Goal: Information Seeking & Learning: Check status

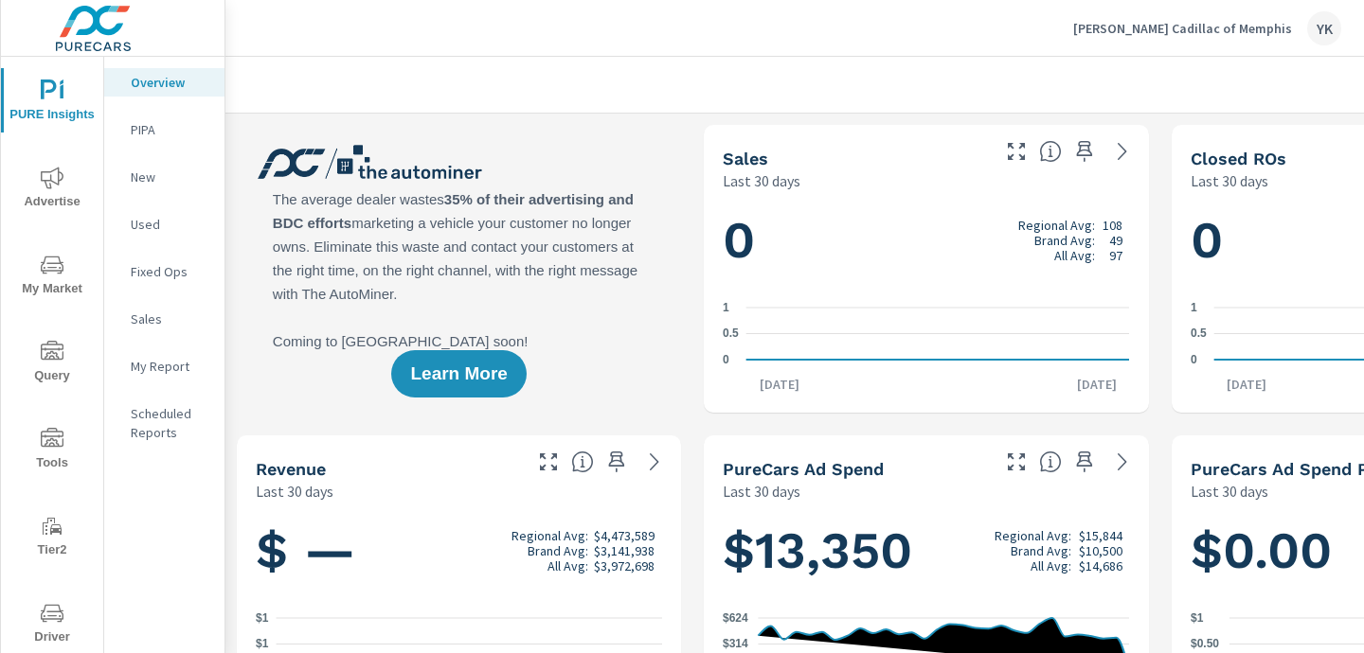
click at [48, 183] on icon "nav menu" at bounding box center [52, 178] width 23 height 23
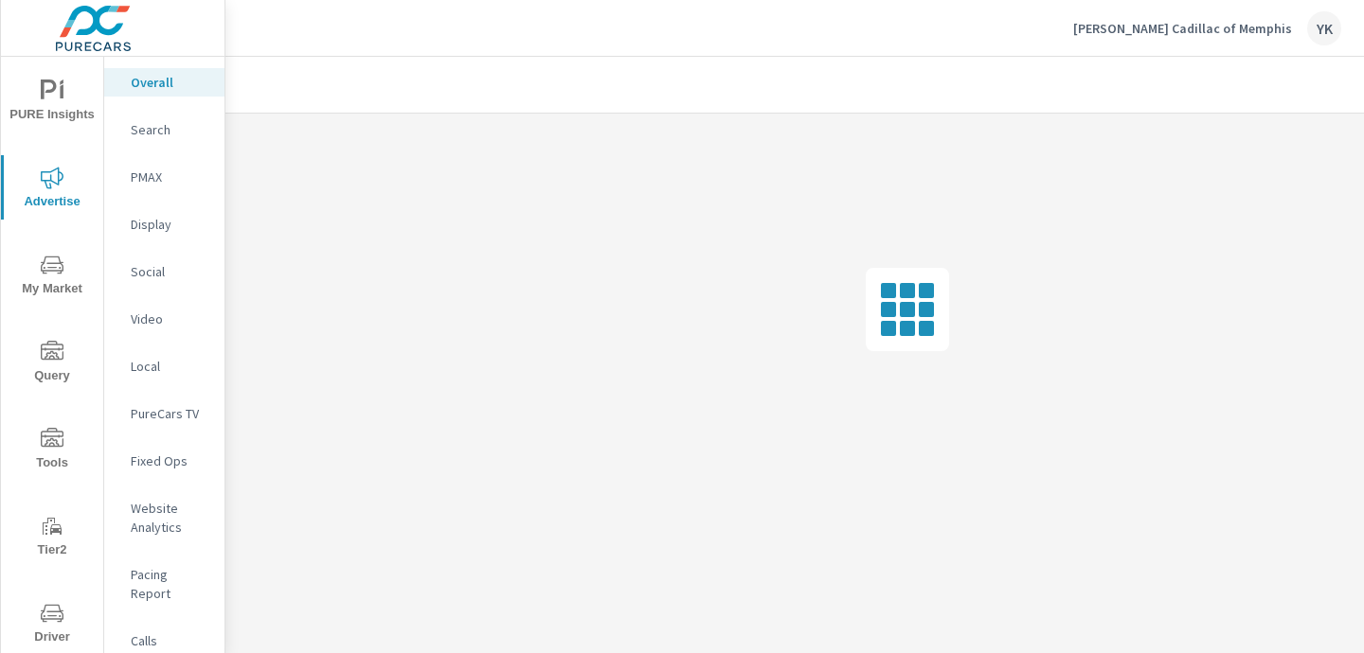
click at [143, 296] on nav "Overall Search PMAX Display Social Video Local PureCars TV Fixed Ops Website An…" at bounding box center [164, 393] width 120 height 672
click at [143, 266] on p "Social" at bounding box center [170, 271] width 79 height 19
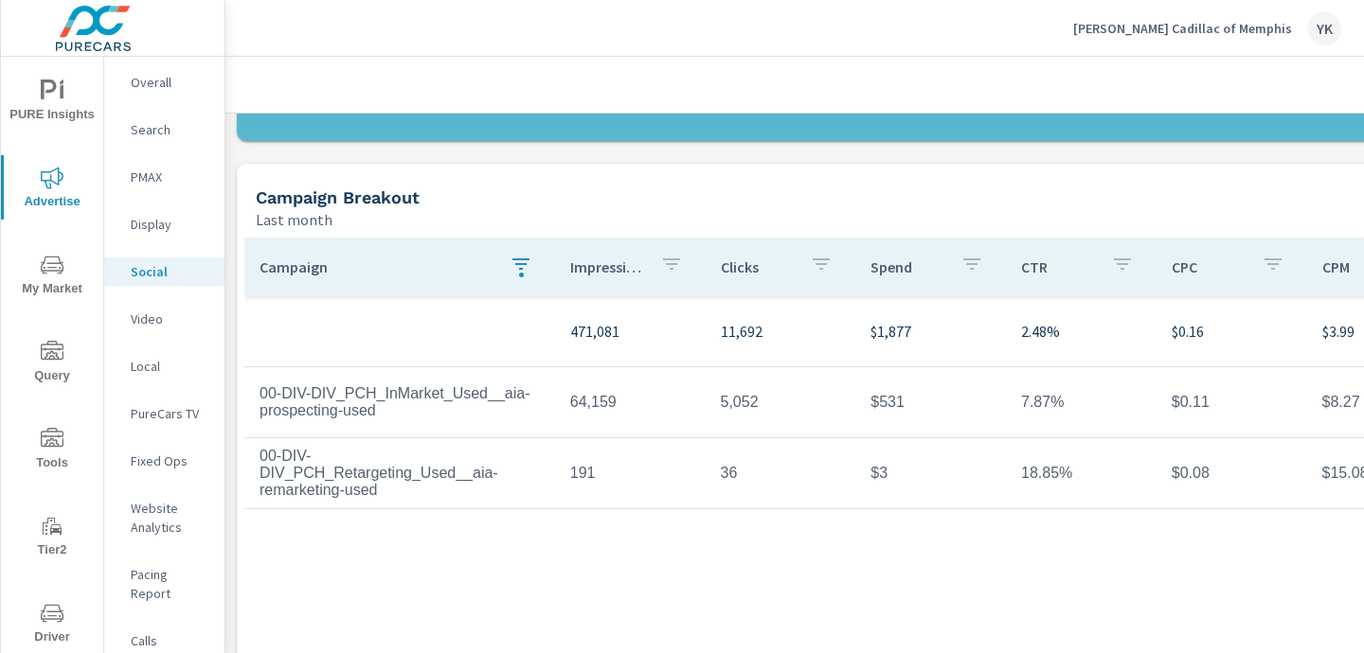
scroll to position [596, 0]
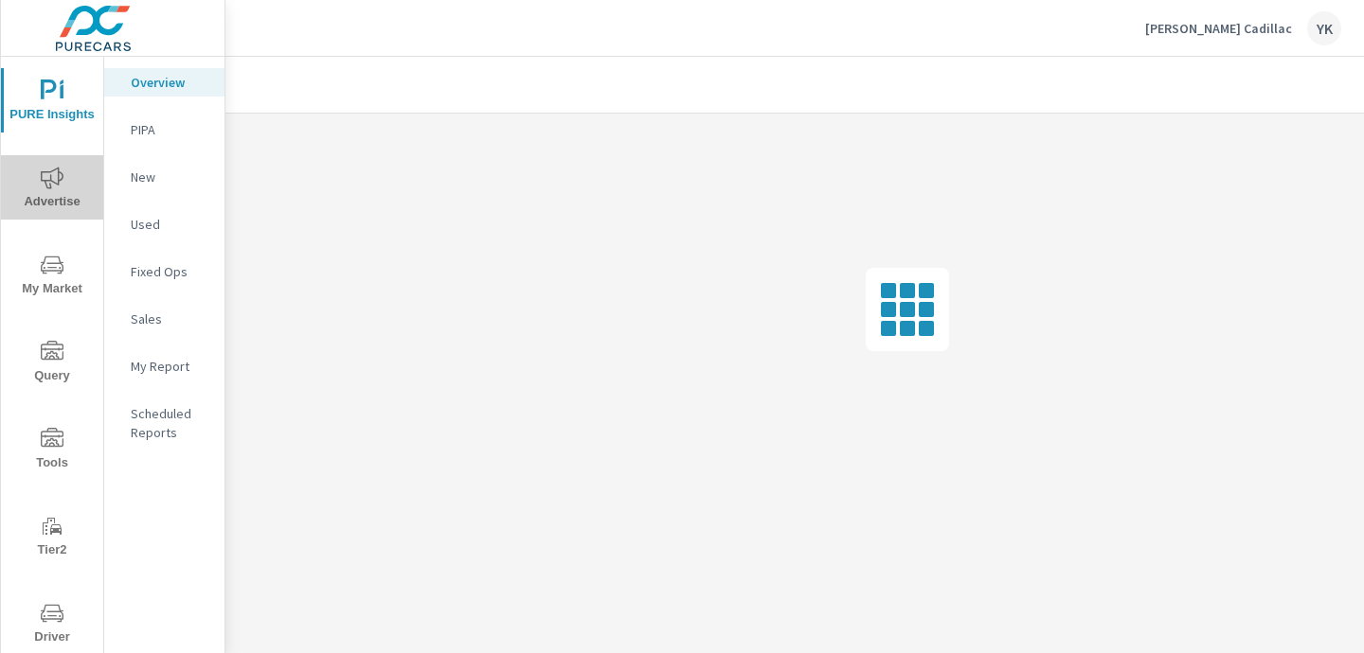
click at [50, 190] on span "Advertise" at bounding box center [52, 190] width 91 height 46
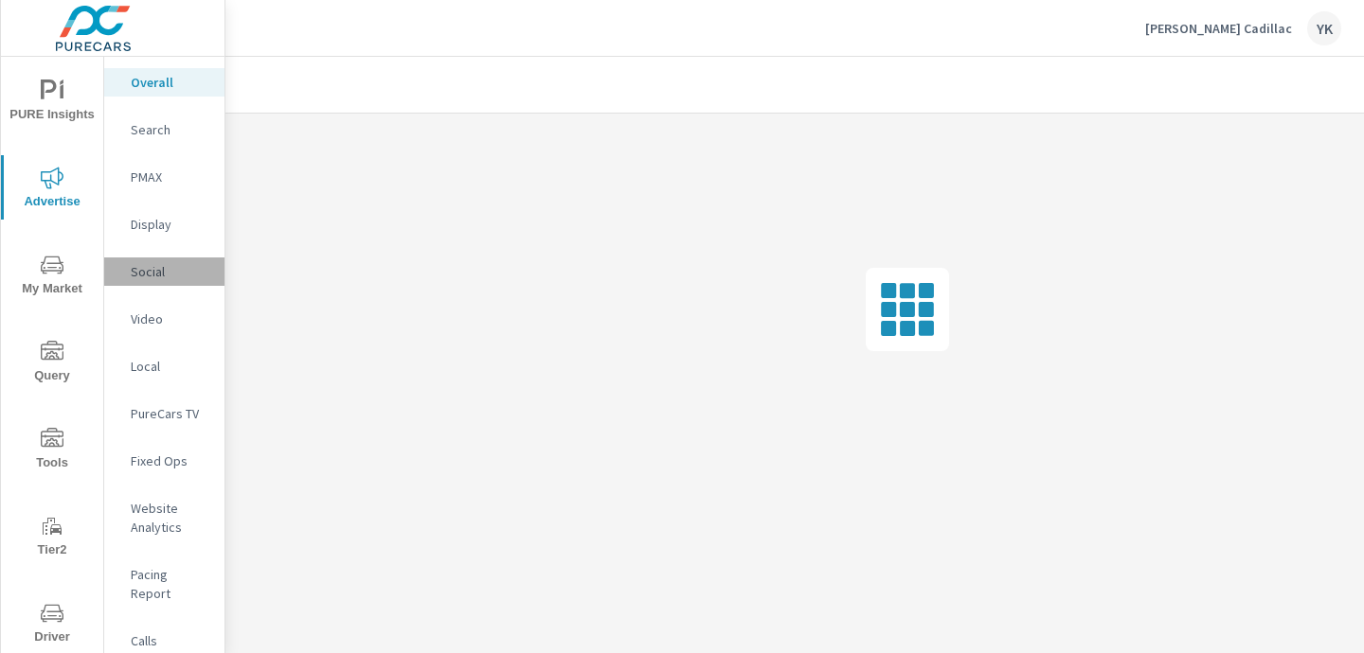
click at [152, 268] on p "Social" at bounding box center [170, 271] width 79 height 19
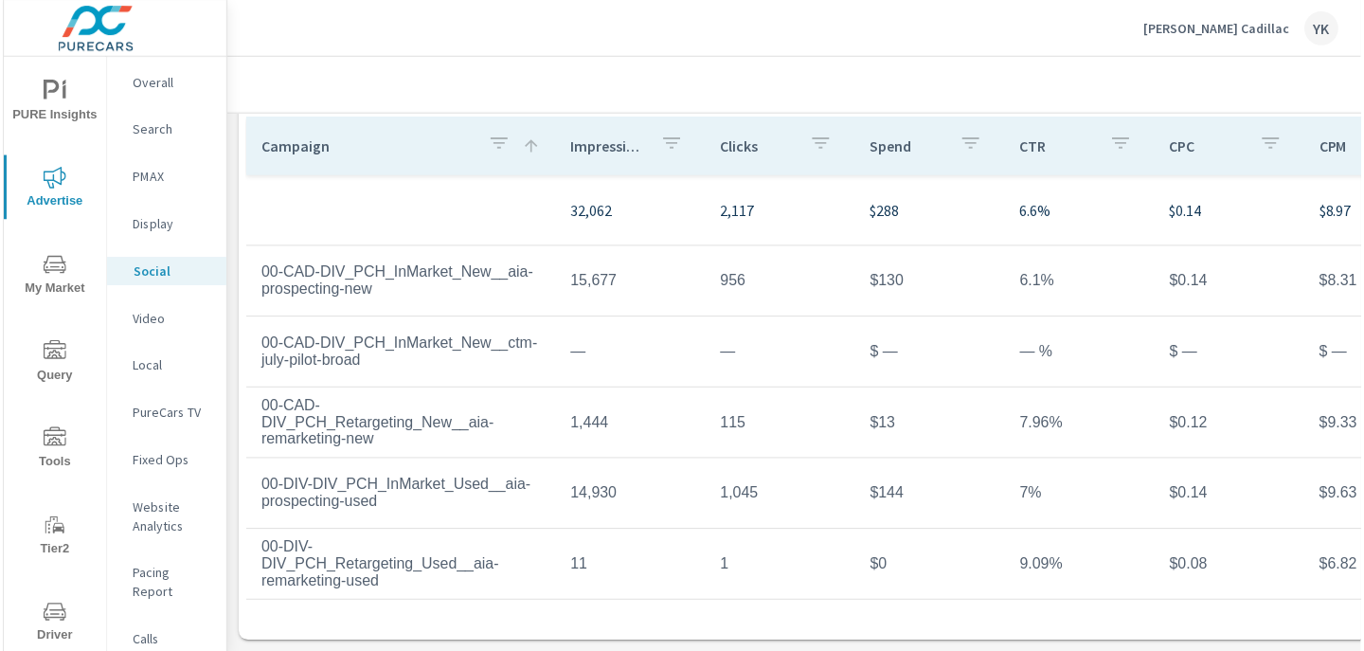
scroll to position [703, 0]
click at [525, 470] on td "00-DIV-DIV_PCH_InMarket_Used__aia-prospecting-used" at bounding box center [399, 494] width 311 height 64
click at [813, 296] on td "956" at bounding box center [780, 281] width 151 height 47
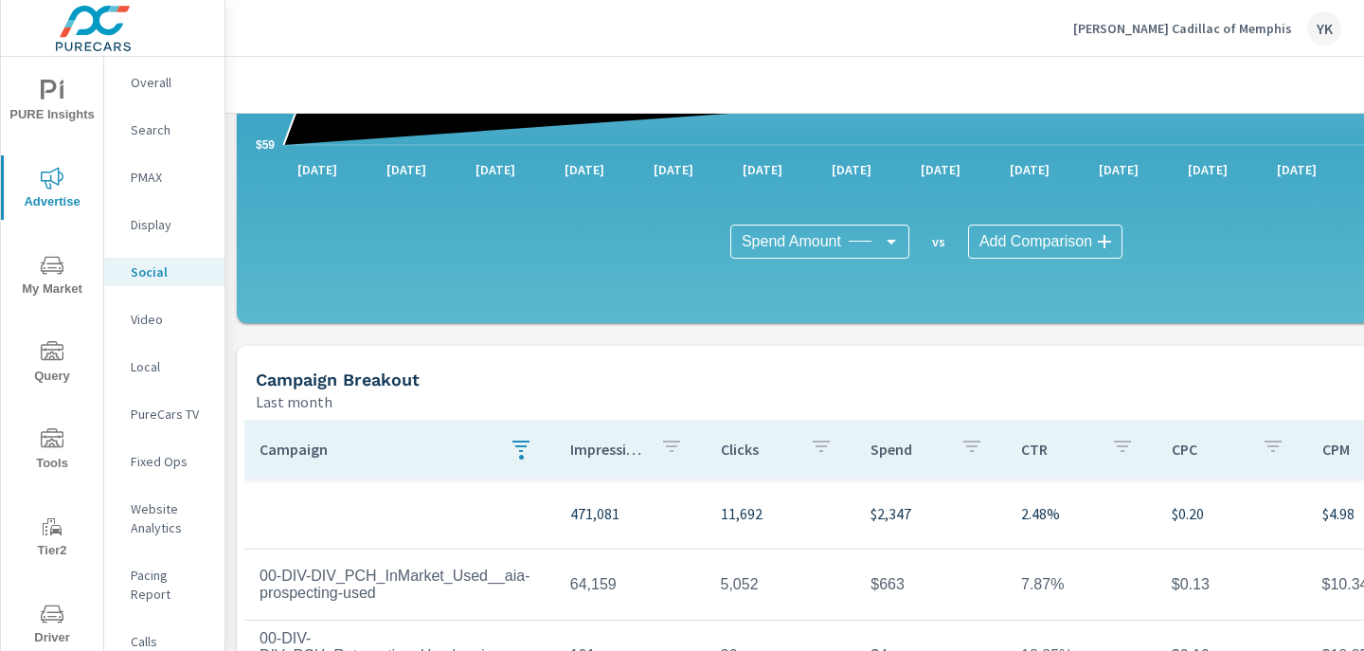
scroll to position [705, 0]
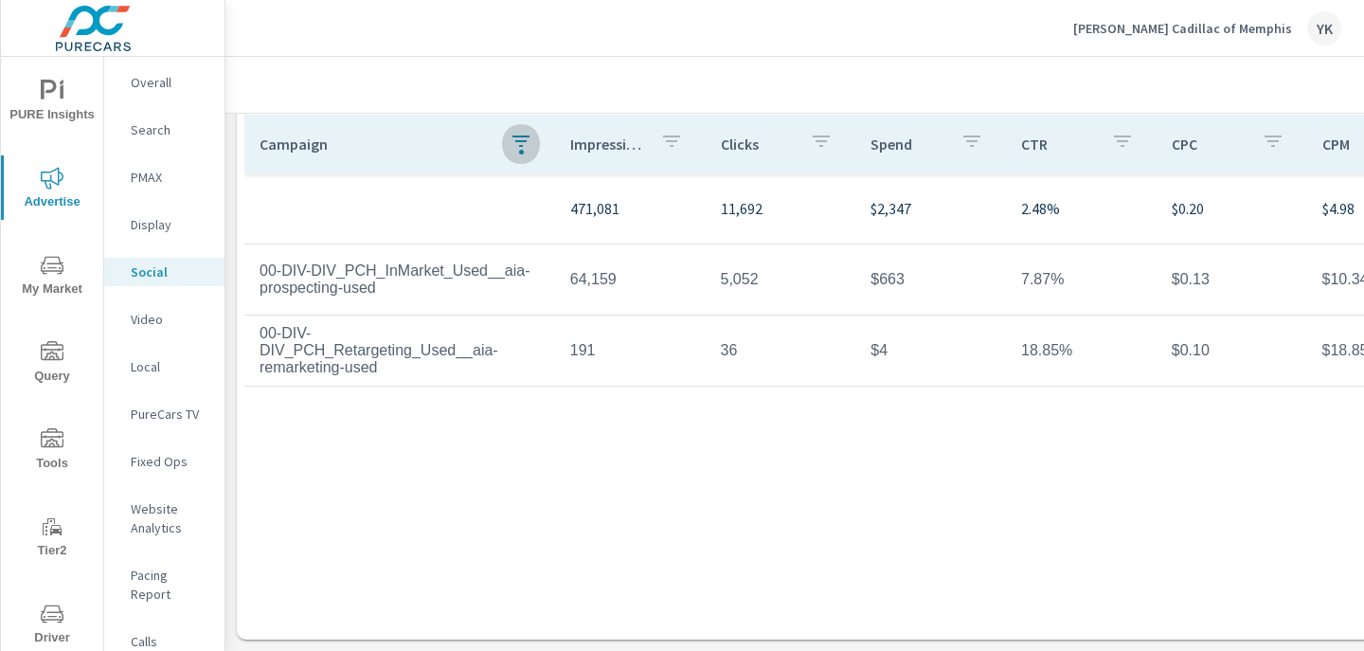
click at [521, 151] on div "button" at bounding box center [521, 152] width 5 height 5
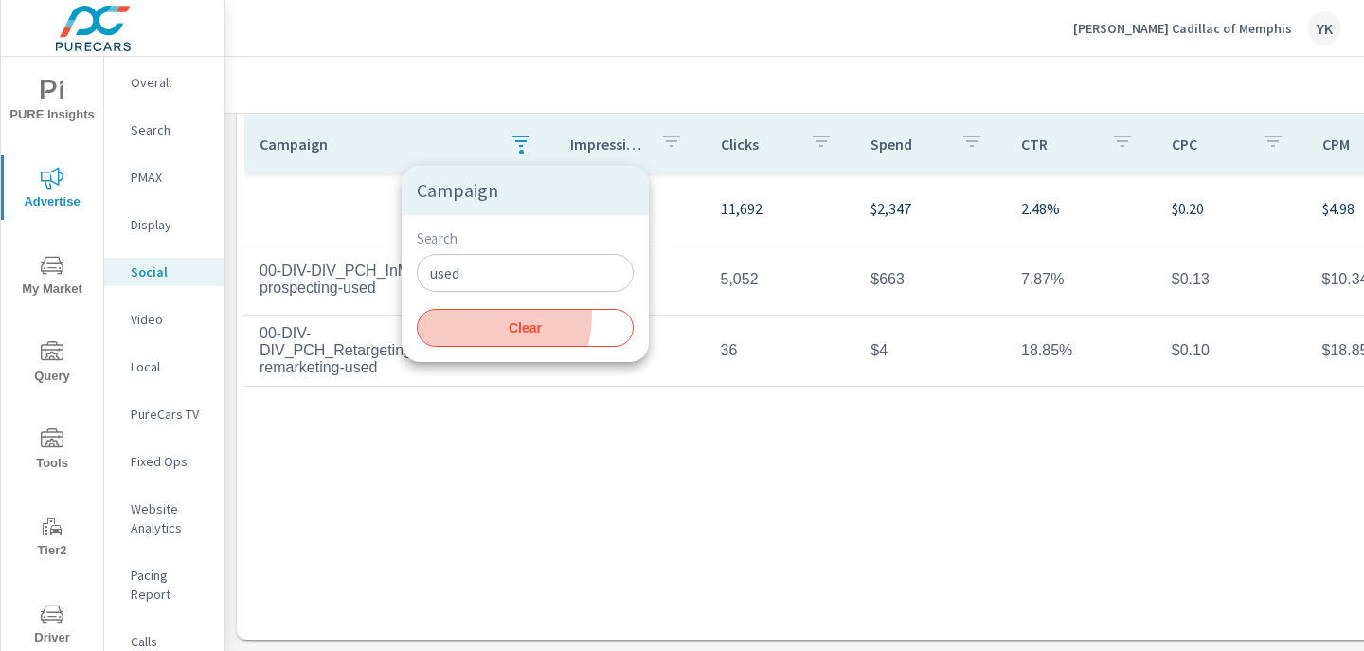
click at [474, 315] on button "Clear" at bounding box center [525, 328] width 217 height 38
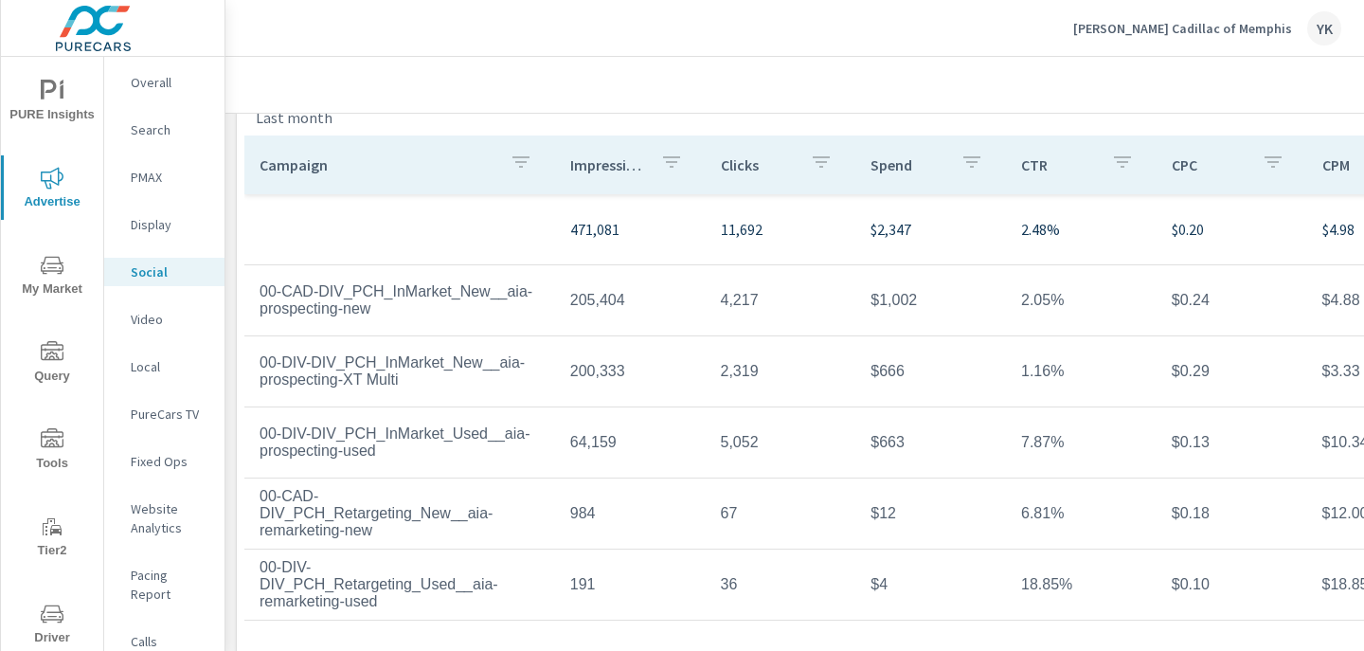
scroll to position [683, 0]
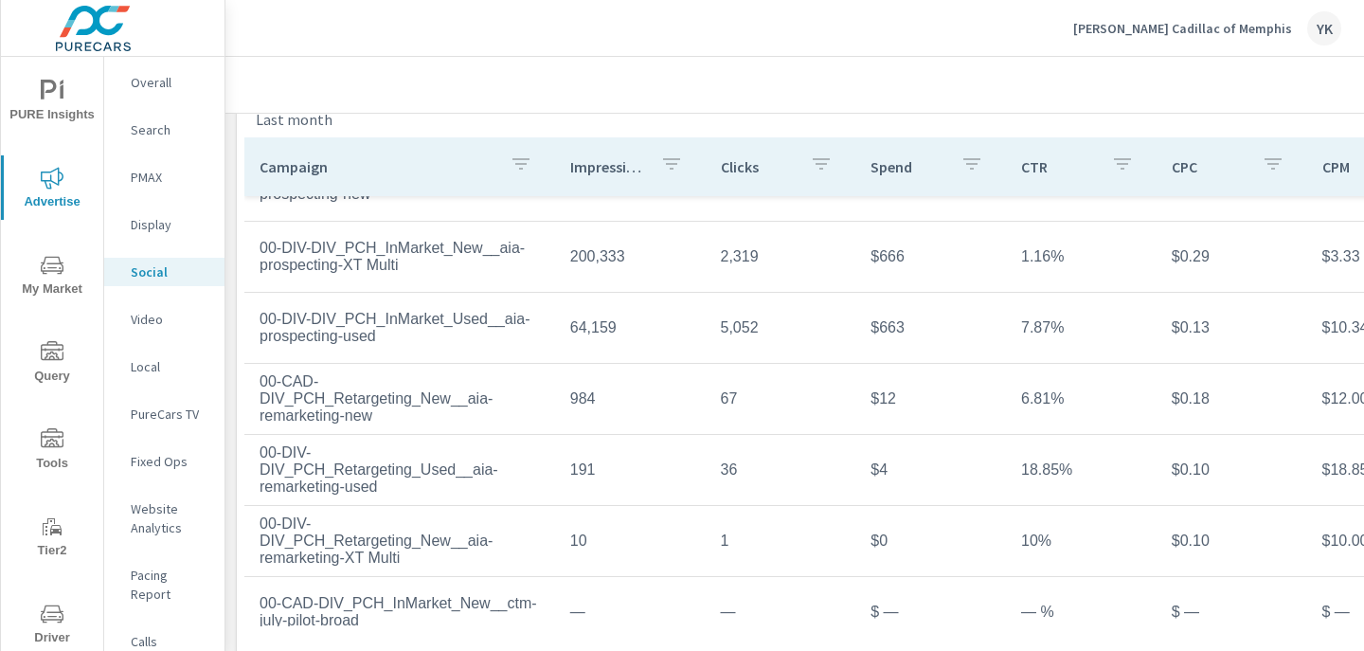
scroll to position [96, 0]
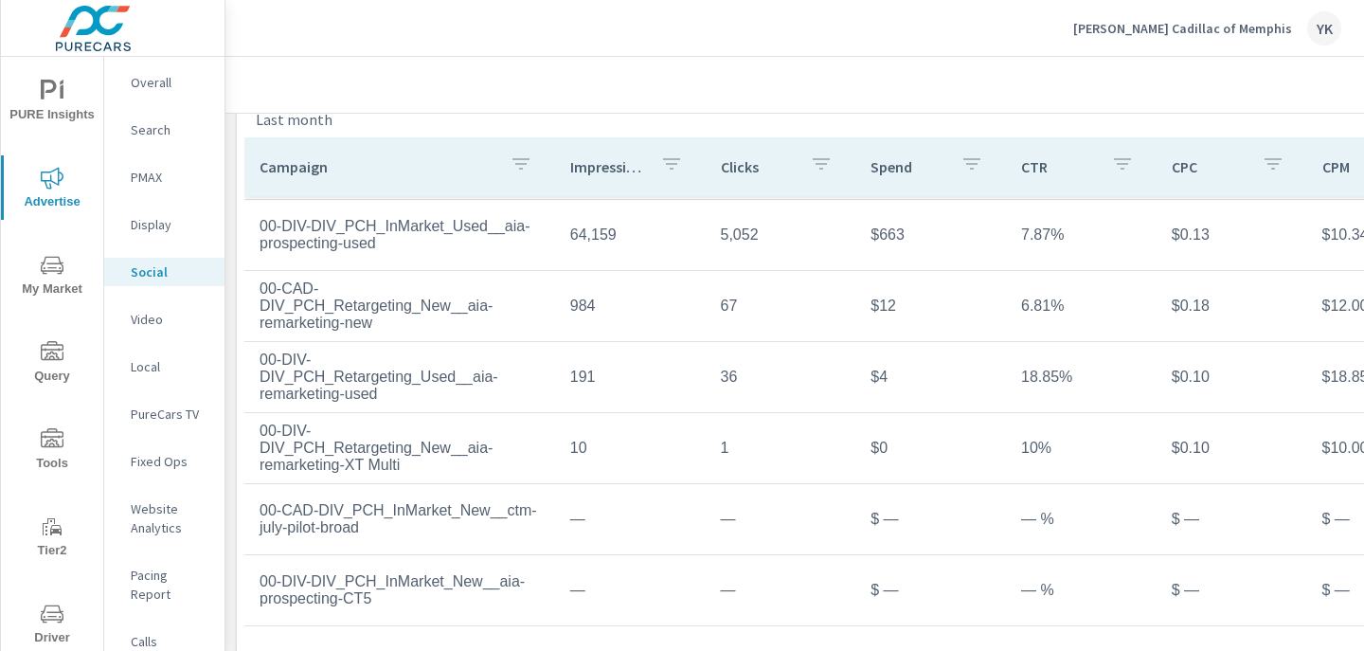
scroll to position [705, 0]
